Goal: Check status: Check status

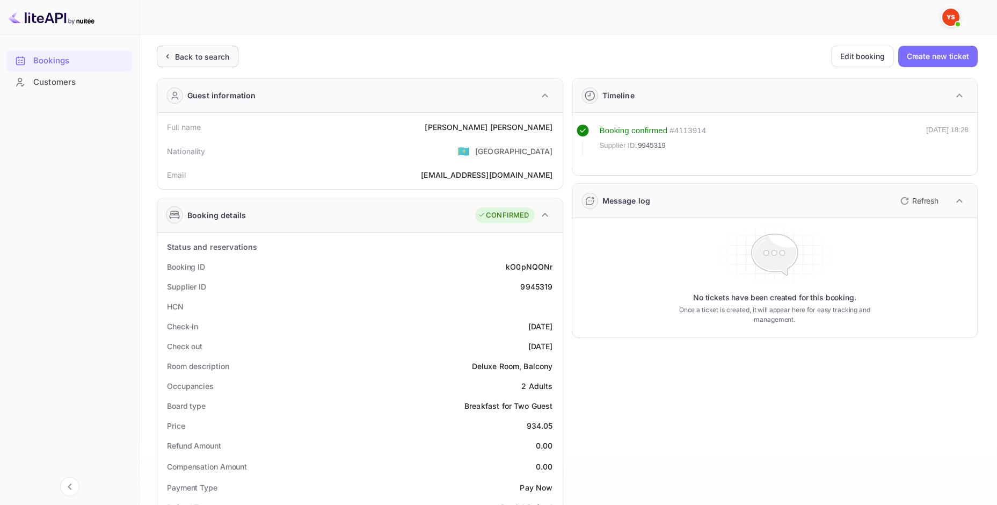
click at [198, 55] on div "Back to search" at bounding box center [202, 56] width 54 height 11
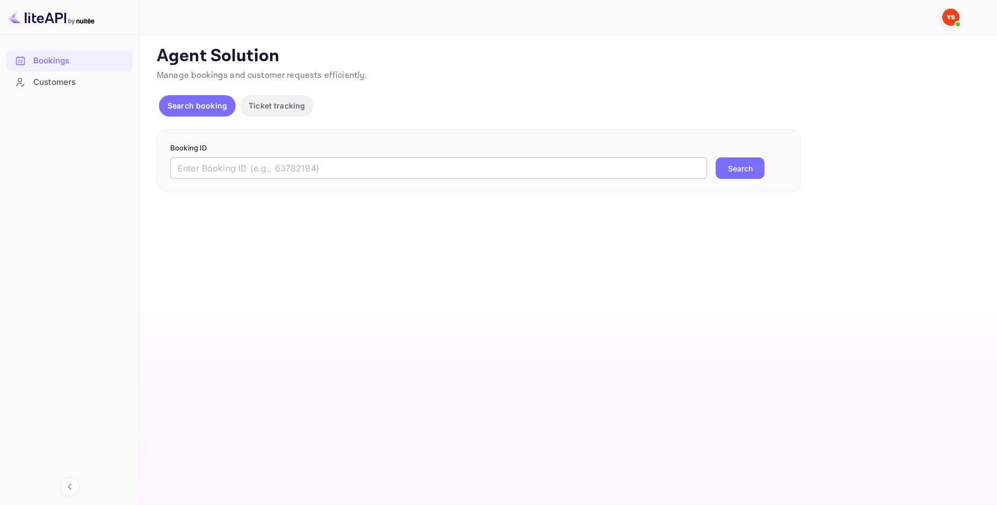
click at [275, 170] on input "text" at bounding box center [438, 167] width 537 height 21
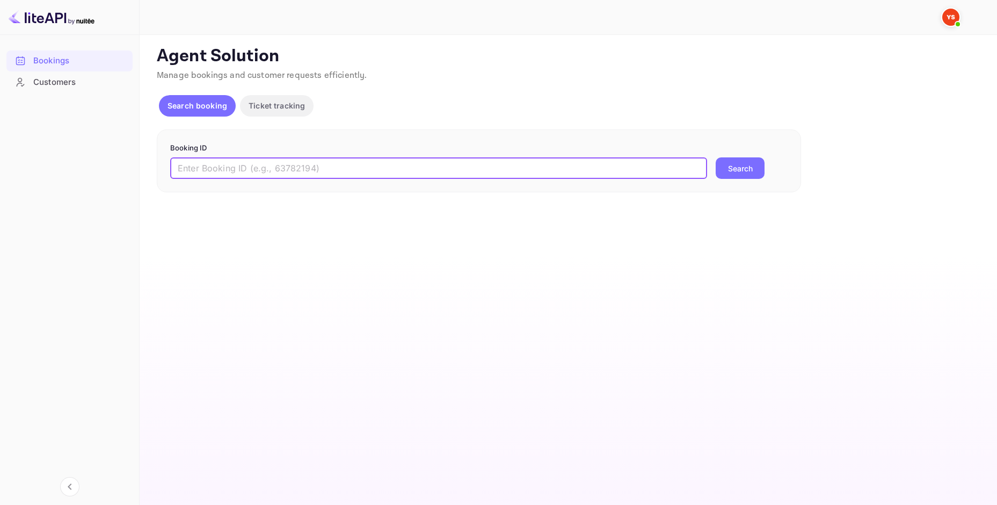
paste input "9942506"
type input "9942506"
click at [716, 157] on button "Search" at bounding box center [740, 167] width 49 height 21
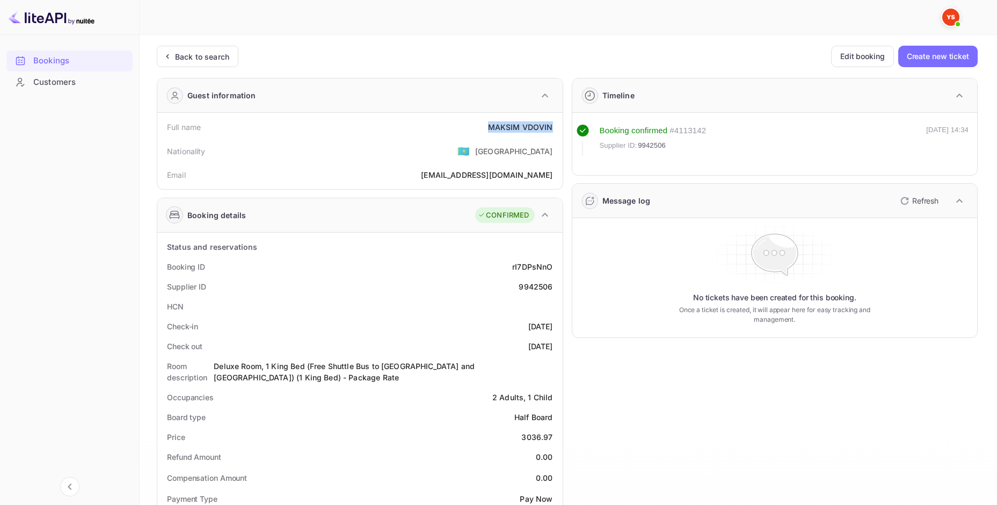
drag, startPoint x: 486, startPoint y: 123, endPoint x: 553, endPoint y: 129, distance: 66.9
click at [553, 129] on div "Full name [PERSON_NAME]" at bounding box center [360, 127] width 397 height 20
copy div "[PERSON_NAME]"
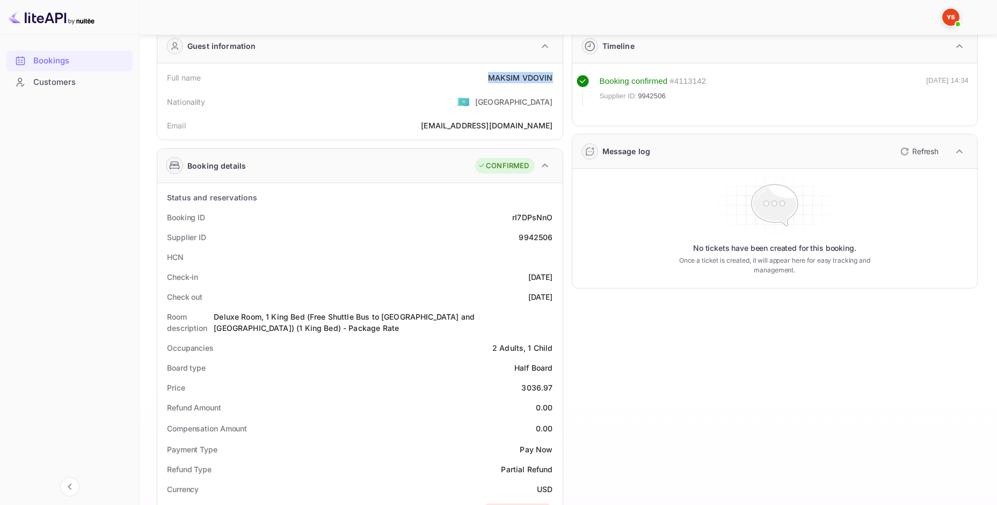
scroll to position [54, 0]
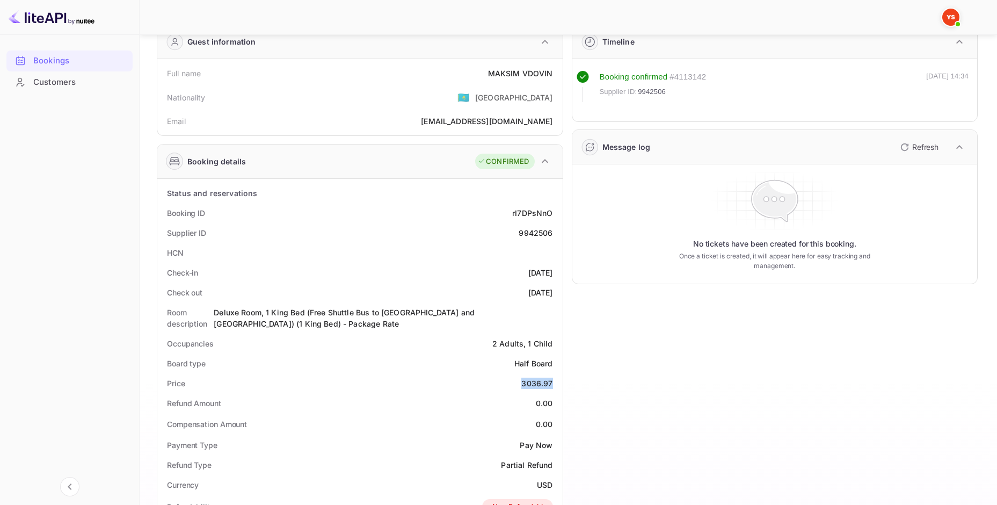
drag, startPoint x: 521, startPoint y: 382, endPoint x: 558, endPoint y: 389, distance: 37.8
click at [558, 389] on div "Price 3036.97" at bounding box center [360, 383] width 397 height 20
copy div "3036.97"
